Goal: Information Seeking & Learning: Learn about a topic

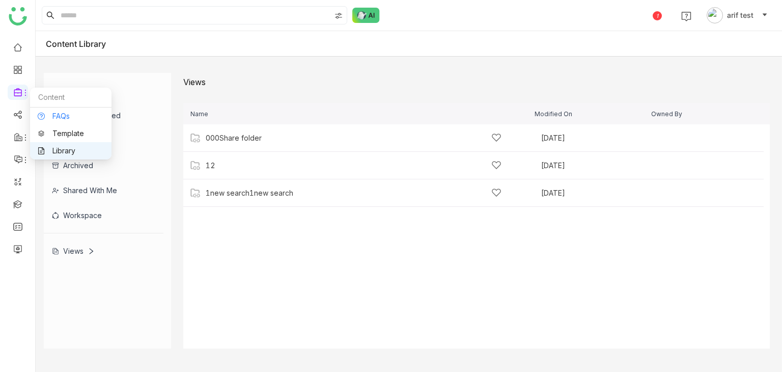
click at [65, 118] on link "FAQs" at bounding box center [71, 116] width 66 height 7
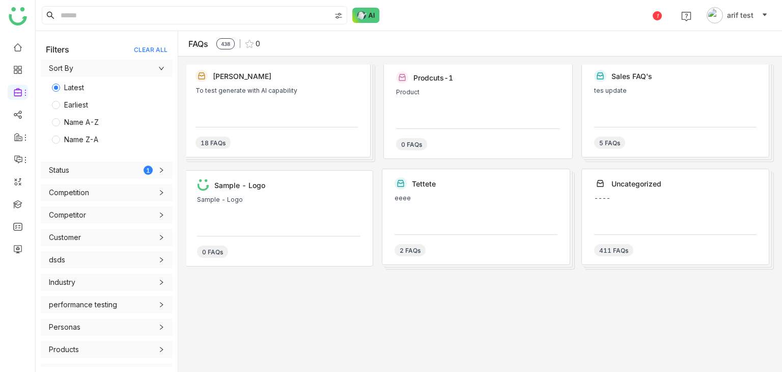
click at [264, 105] on div "To test generate with AI capability" at bounding box center [277, 102] width 162 height 31
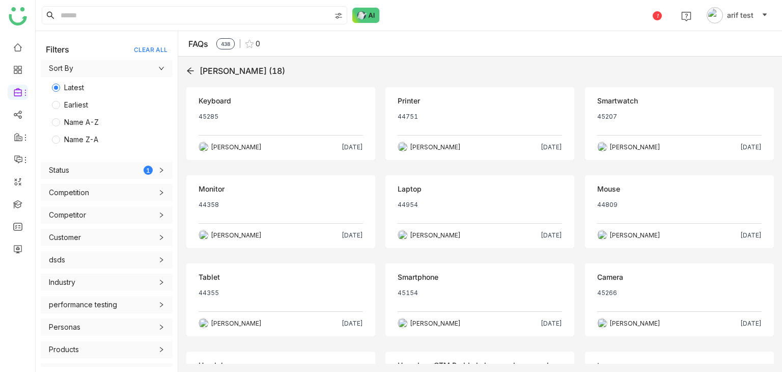
click at [266, 108] on div "Objection Keyboard 45285 Arif uddin Sep 23, 2025" at bounding box center [280, 123] width 189 height 73
